Goal: Information Seeking & Learning: Check status

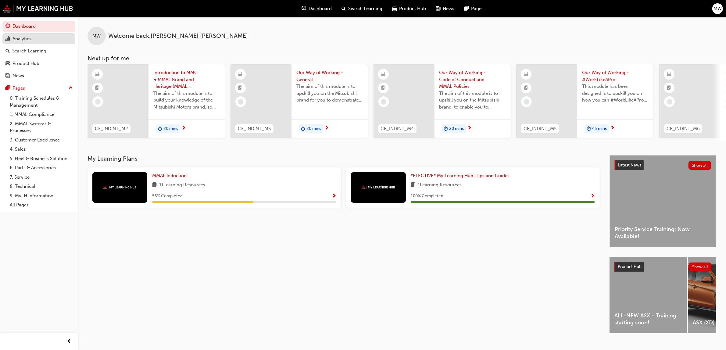
click at [23, 40] on div "Analytics" at bounding box center [22, 38] width 19 height 7
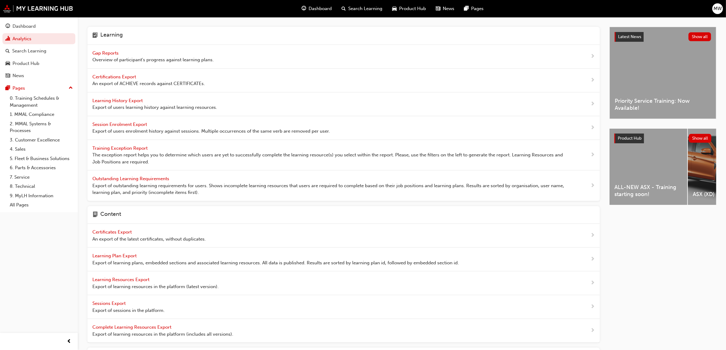
click at [117, 52] on span "Gap Reports" at bounding box center [105, 52] width 27 height 5
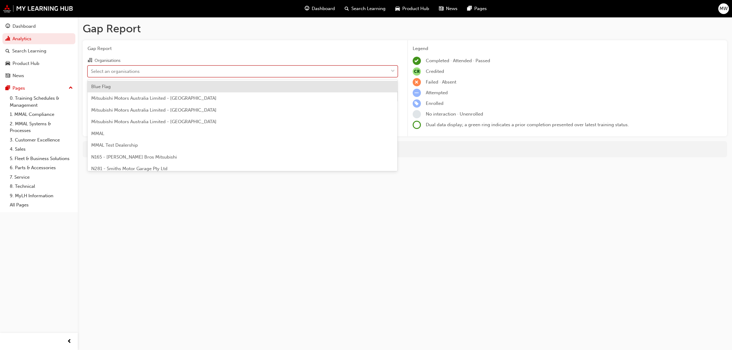
click at [386, 72] on div "Select an organisations" at bounding box center [238, 71] width 300 height 11
click at [91, 72] on input "Organisations option Blue Flag focused, 1 of 202. 202 results available. Use Up…" at bounding box center [91, 70] width 1 height 5
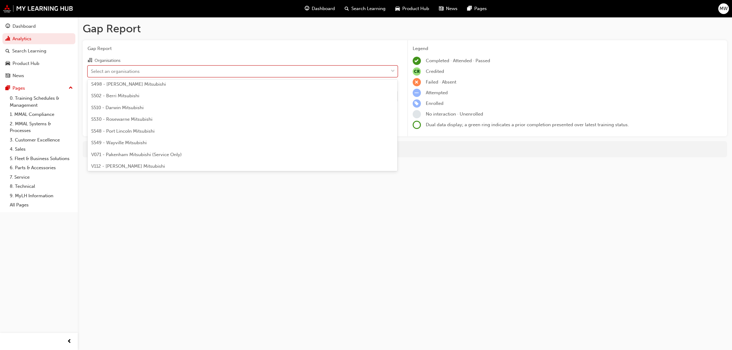
scroll to position [1521, 0]
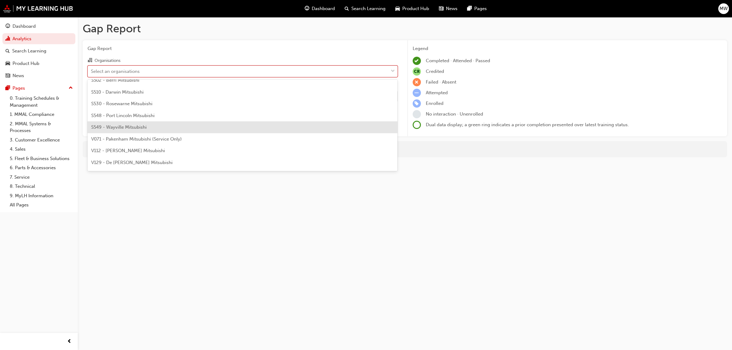
click at [127, 128] on span "S549 - Wayville Mitsubishi" at bounding box center [118, 126] width 55 height 5
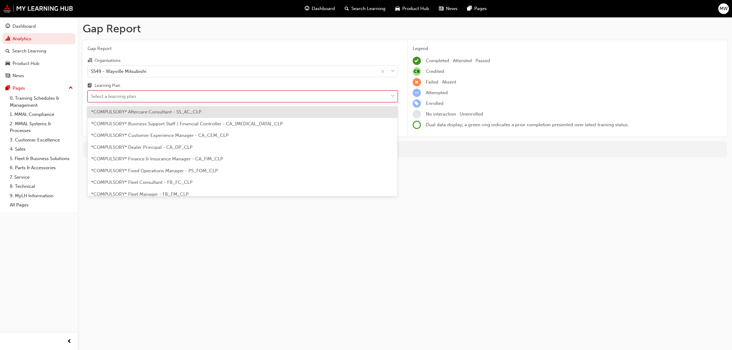
click at [391, 96] on span "down-icon" at bounding box center [393, 96] width 4 height 8
click at [91, 96] on input "Learning Plan option *COMPULSORY* Aftercare Consultant - SS_AC_CLP focused, 1 o…" at bounding box center [91, 96] width 1 height 5
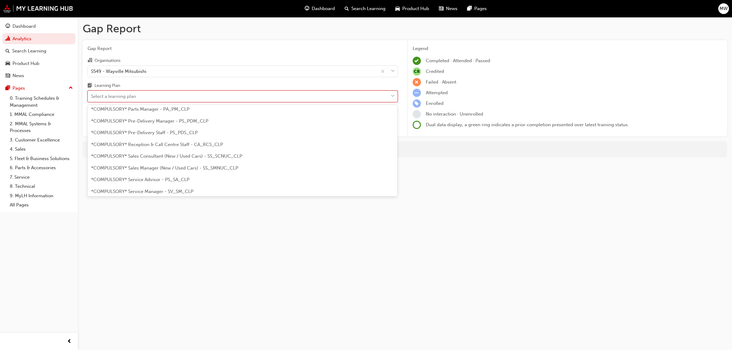
scroll to position [160, 0]
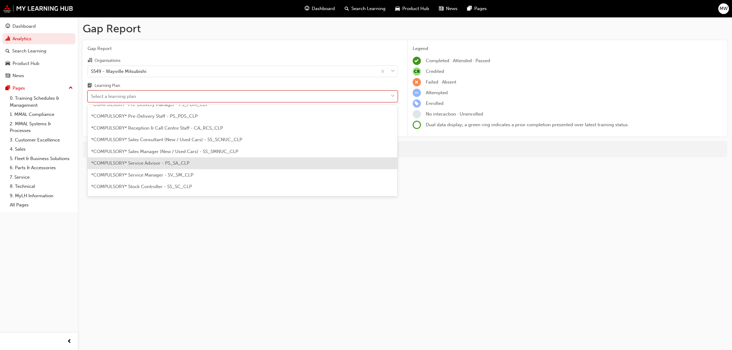
click at [155, 164] on span "*COMPULSORY* Service Advisor - PS_SA_CLP" at bounding box center [140, 162] width 98 height 5
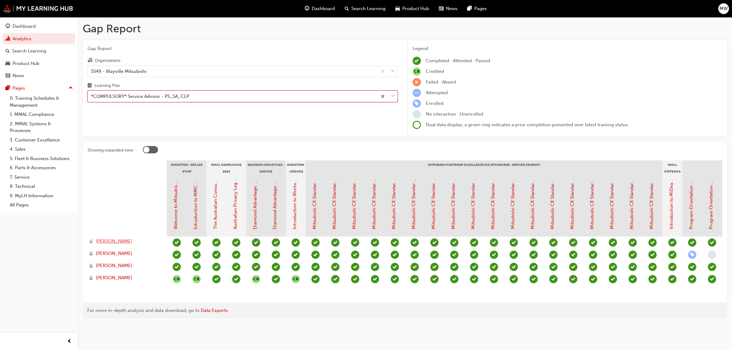
click at [109, 240] on span "[PERSON_NAME]" at bounding box center [114, 241] width 37 height 7
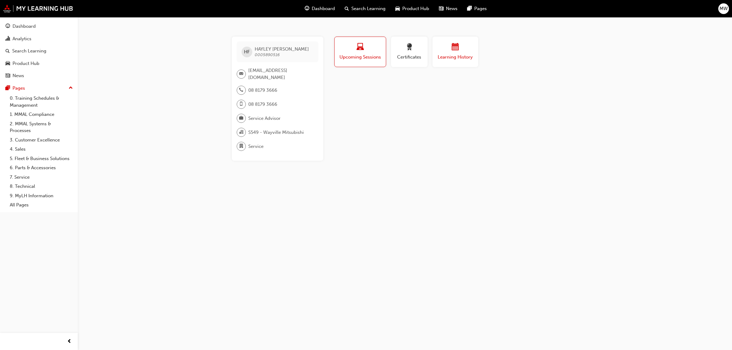
click at [459, 47] on div "button" at bounding box center [455, 47] width 37 height 9
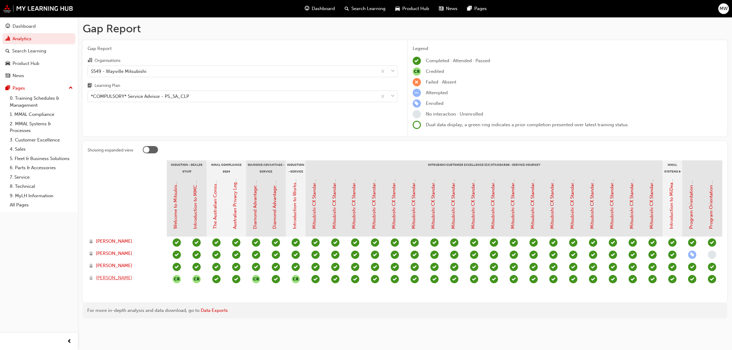
click at [103, 277] on span "[PERSON_NAME]" at bounding box center [114, 277] width 37 height 7
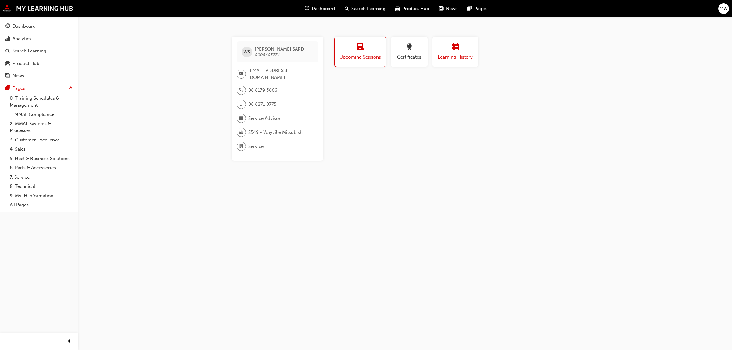
click at [458, 51] on span "calendar-icon" at bounding box center [455, 47] width 7 height 8
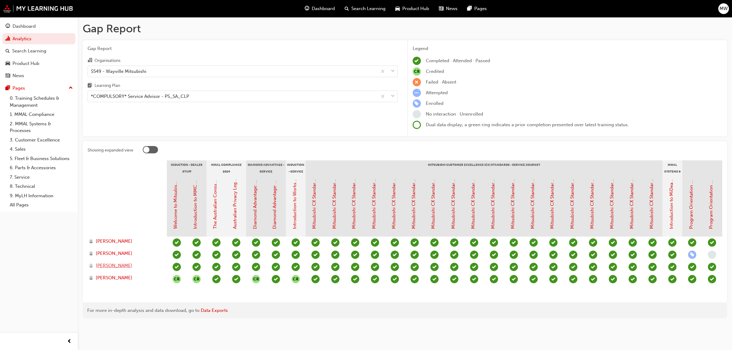
click at [123, 265] on span "[PERSON_NAME]" at bounding box center [114, 265] width 37 height 7
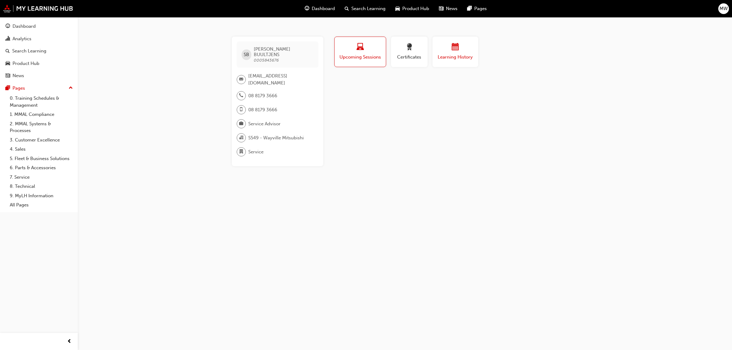
click at [452, 54] on span "Learning History" at bounding box center [455, 57] width 37 height 7
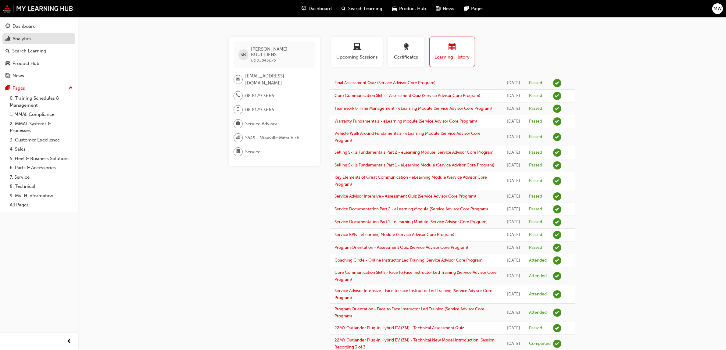
click at [31, 39] on div "Analytics" at bounding box center [22, 38] width 19 height 7
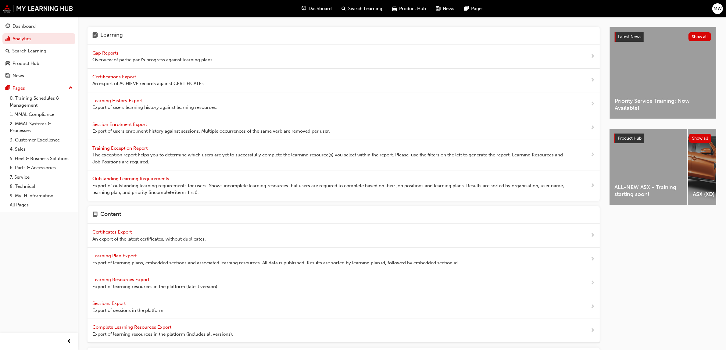
click at [103, 53] on span "Gap Reports" at bounding box center [105, 52] width 27 height 5
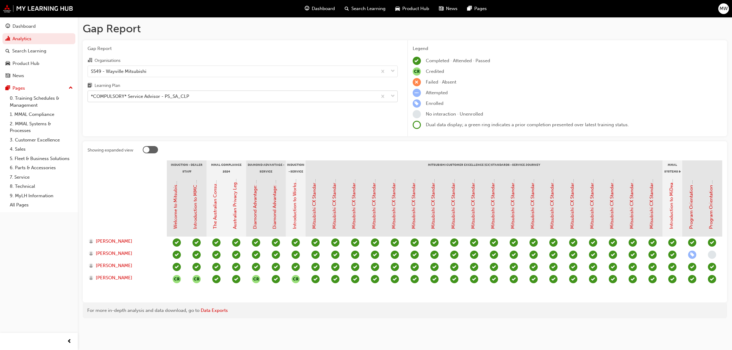
click at [392, 98] on span "down-icon" at bounding box center [393, 96] width 4 height 8
click at [91, 98] on input "Learning Plan *COMPULSORY* Service Advisor - PS_SA_CLP" at bounding box center [91, 96] width 1 height 5
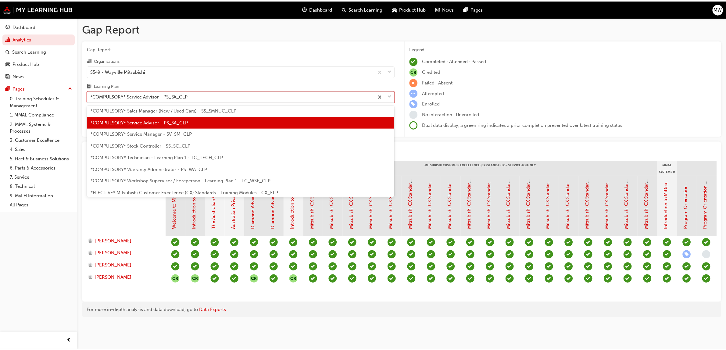
scroll to position [213, 0]
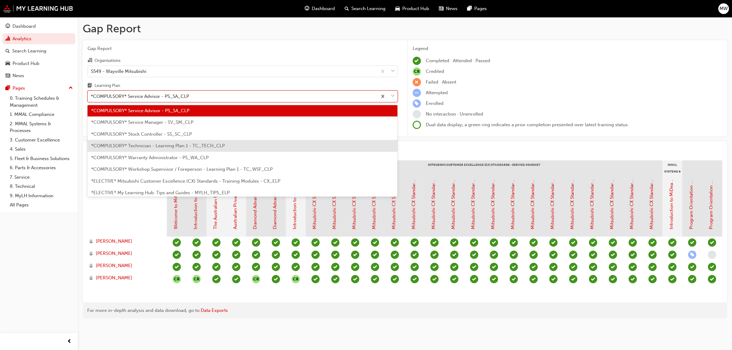
click at [157, 142] on div "*COMPULSORY* Technician - Learning Plan 1 - TC_TECH_CLP" at bounding box center [243, 146] width 310 height 12
